Goal: Task Accomplishment & Management: Manage account settings

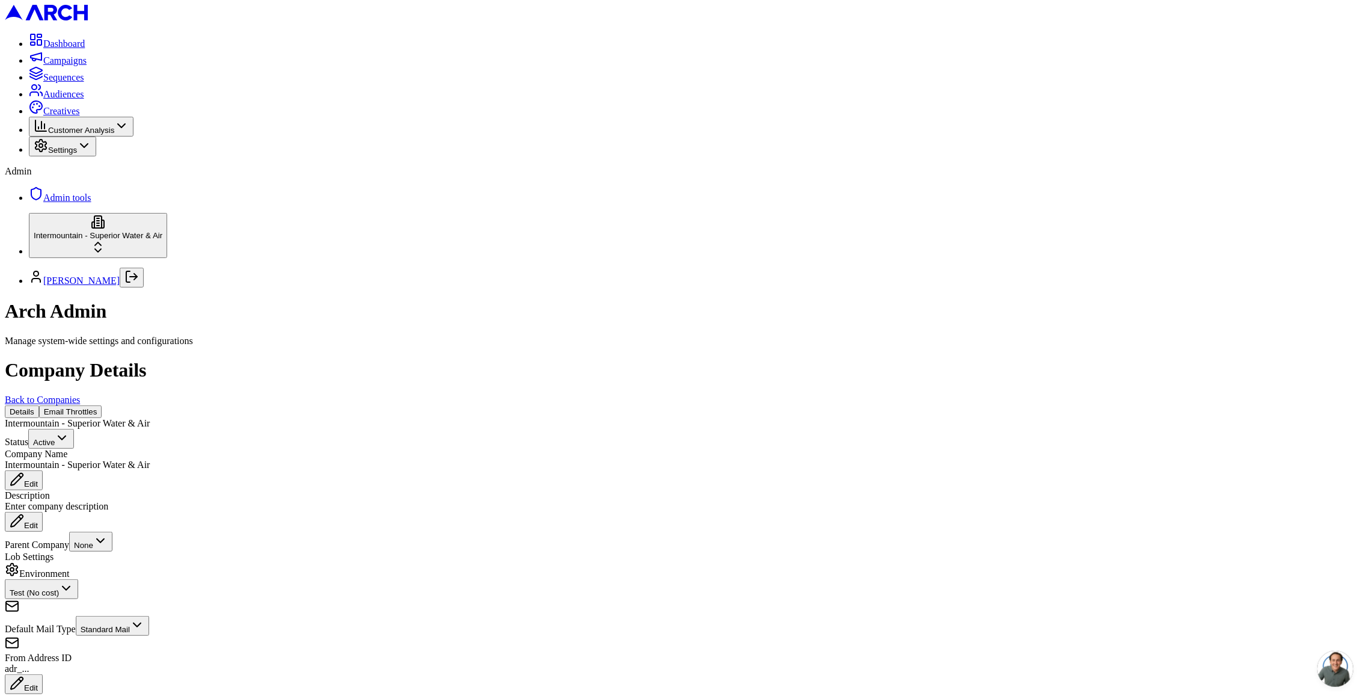
click at [102, 405] on button "Email Throttles" at bounding box center [70, 411] width 63 height 13
